Goal: Transaction & Acquisition: Purchase product/service

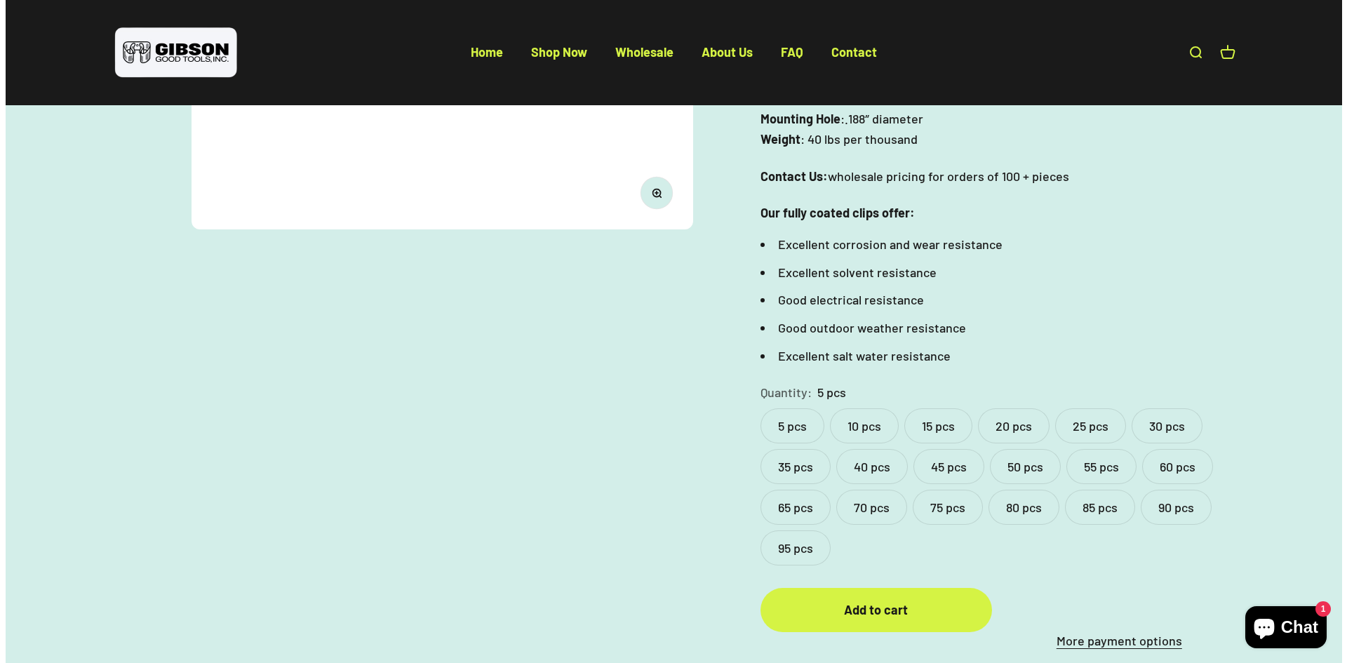
scroll to position [491, 0]
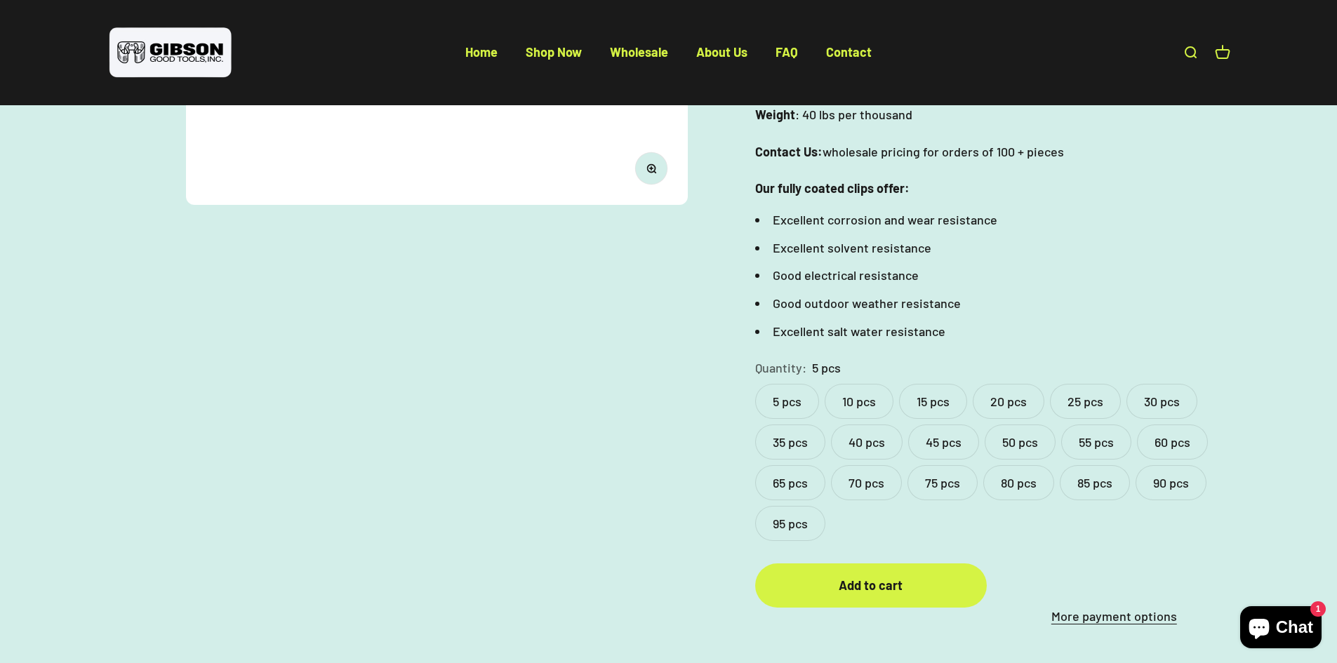
click at [1005, 384] on label "20 pcs" at bounding box center [1009, 401] width 72 height 35
click at [878, 384] on label "10 pcs" at bounding box center [859, 401] width 69 height 35
click at [921, 575] on div "Add to cart" at bounding box center [870, 585] width 175 height 20
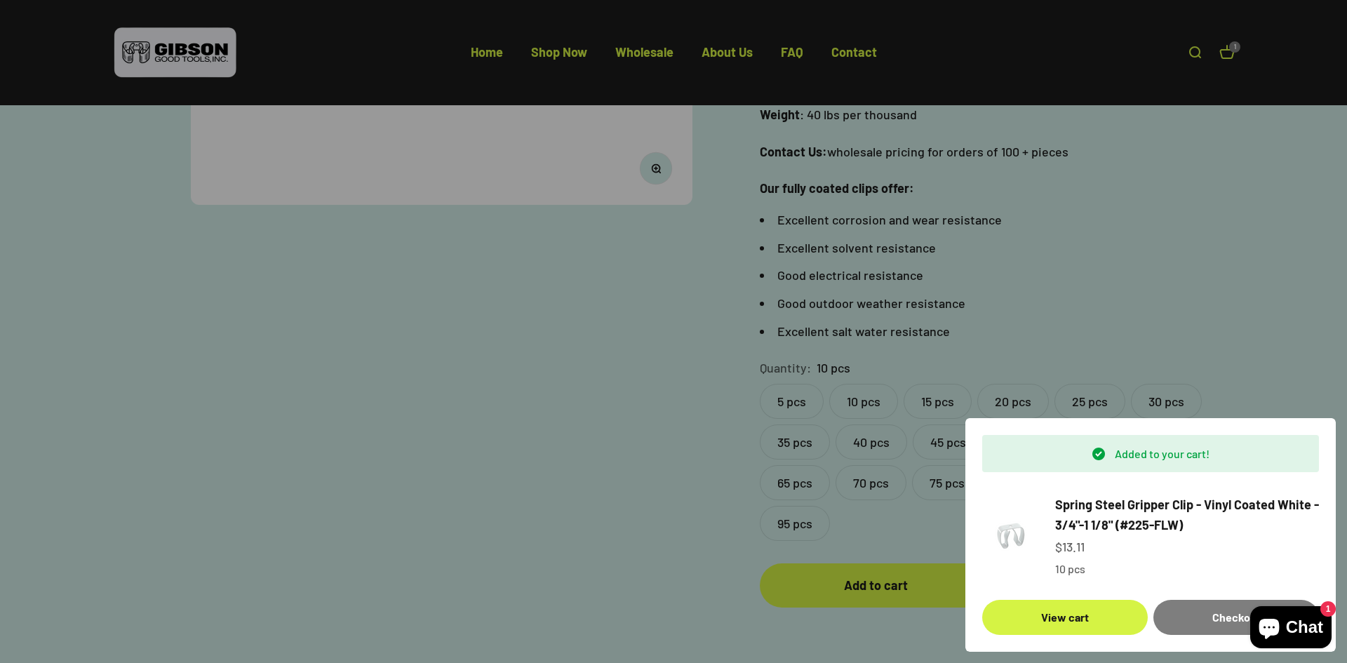
click at [1105, 526] on link "Spring Steel Gripper Clip - Vinyl Coated White - 3/4"-1 1/8" (#225-FLW)" at bounding box center [1187, 515] width 264 height 41
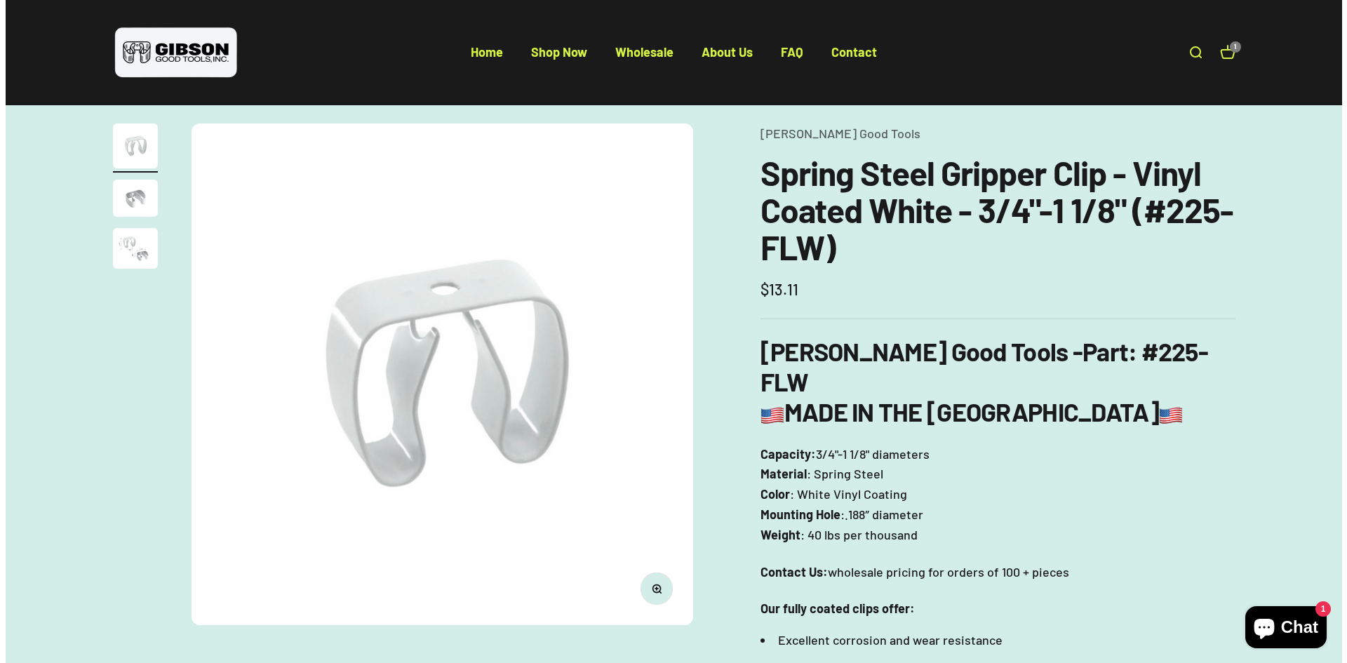
scroll to position [70, 0]
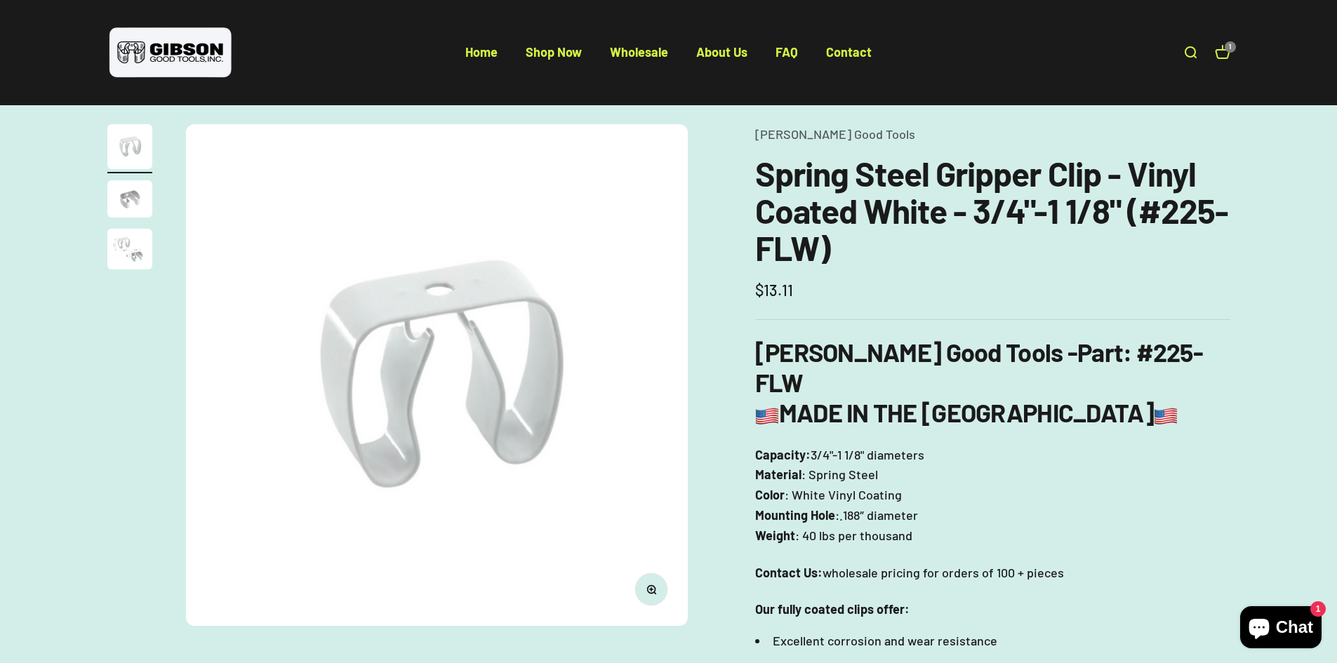
click at [1225, 48] on cart-count "1" at bounding box center [1230, 46] width 11 height 11
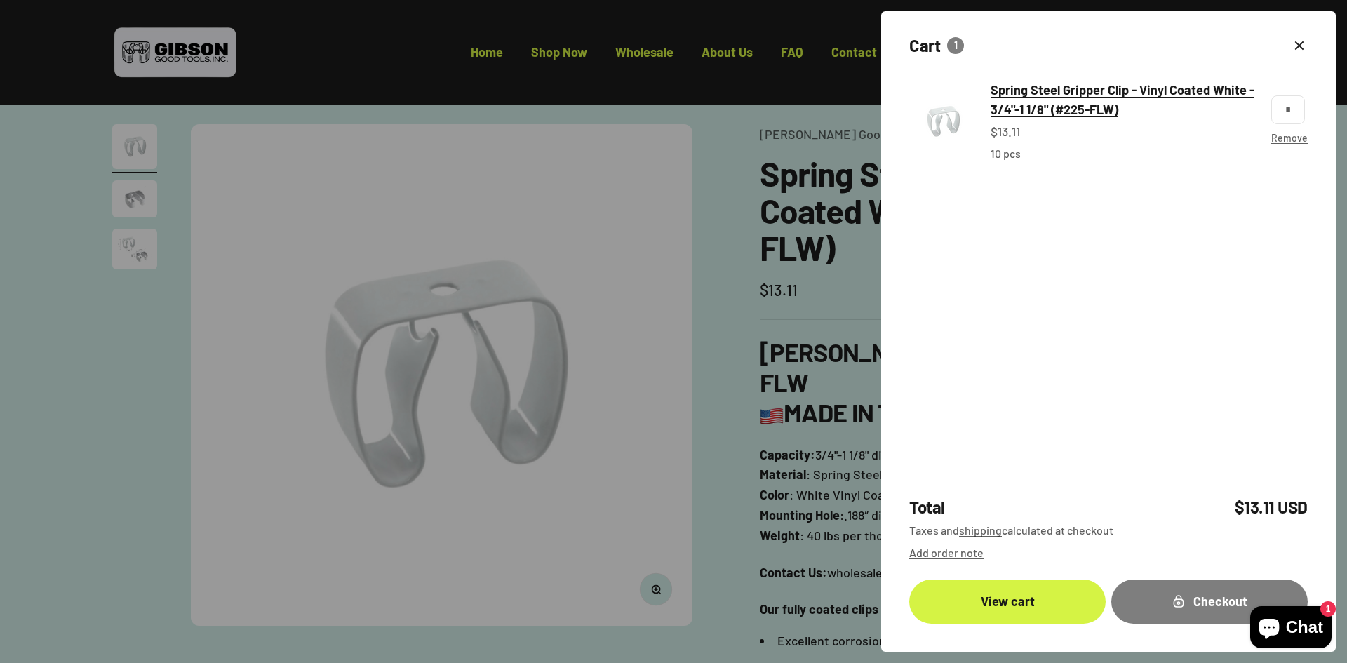
click at [1093, 114] on span "Spring Steel Gripper Clip - Vinyl Coated White - 3/4"-1 1/8" (#225-FLW)" at bounding box center [1123, 100] width 264 height 36
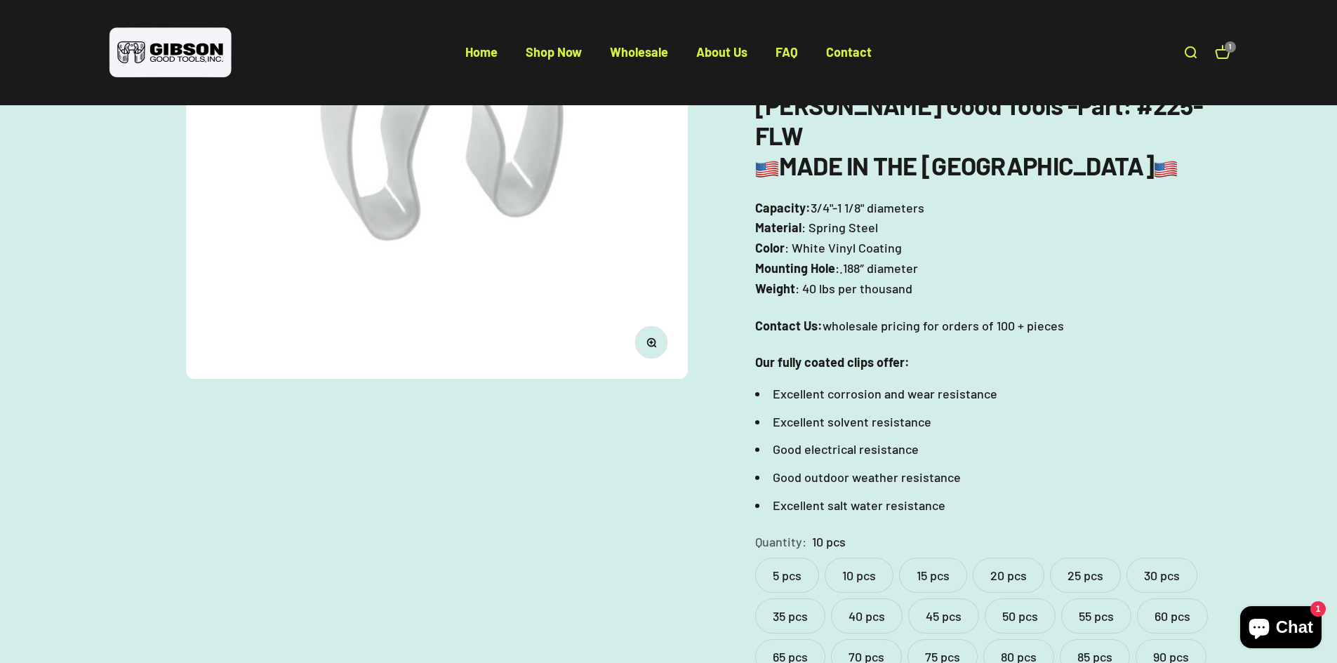
scroll to position [351, 0]
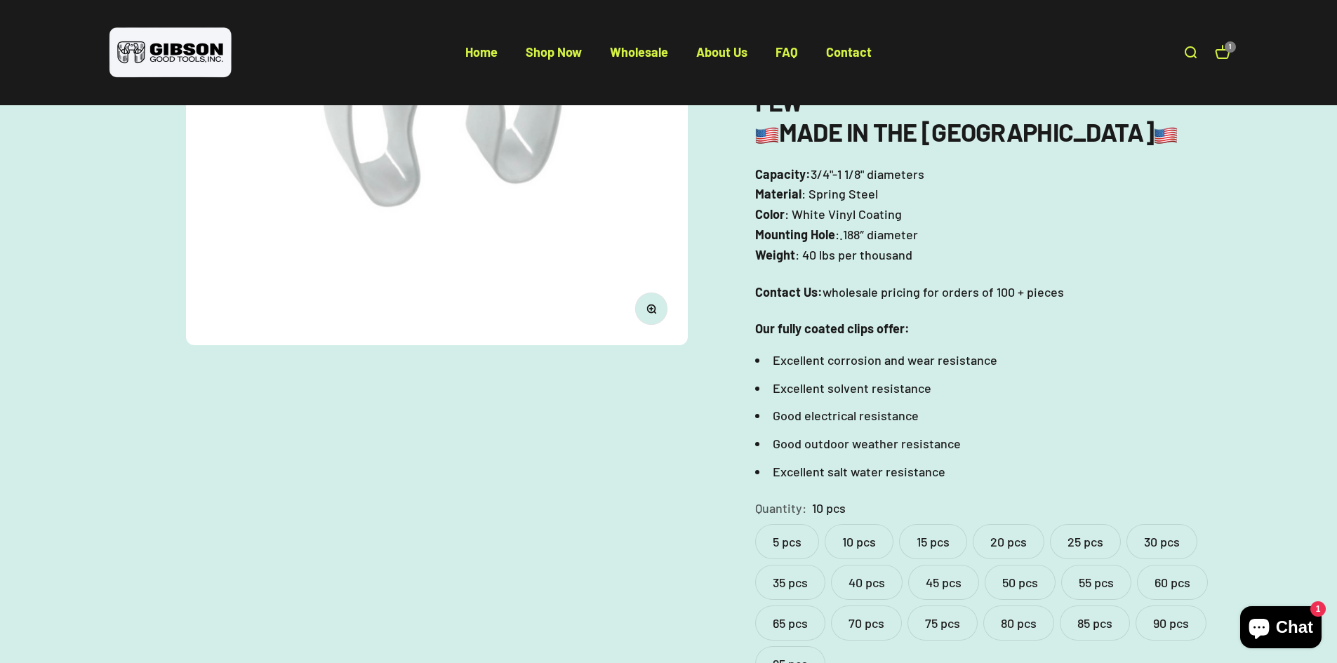
click at [999, 565] on label "50 pcs" at bounding box center [1020, 582] width 71 height 35
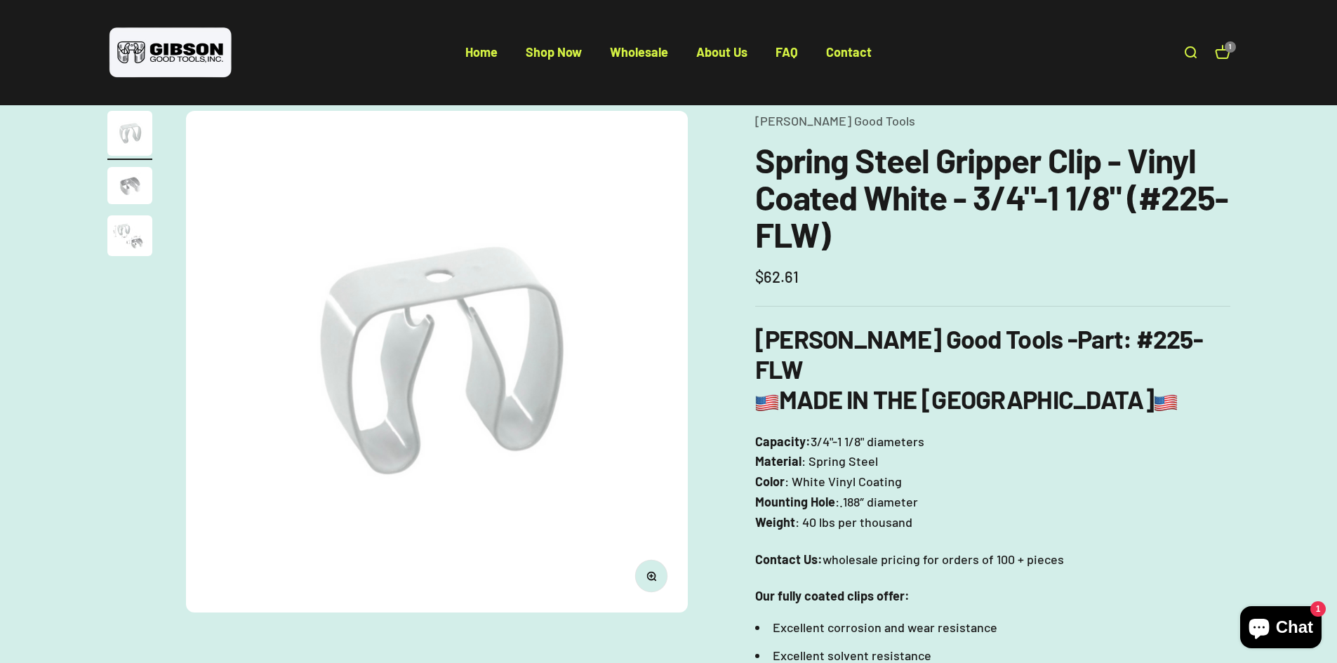
scroll to position [70, 0]
